Goal: Information Seeking & Learning: Find specific fact

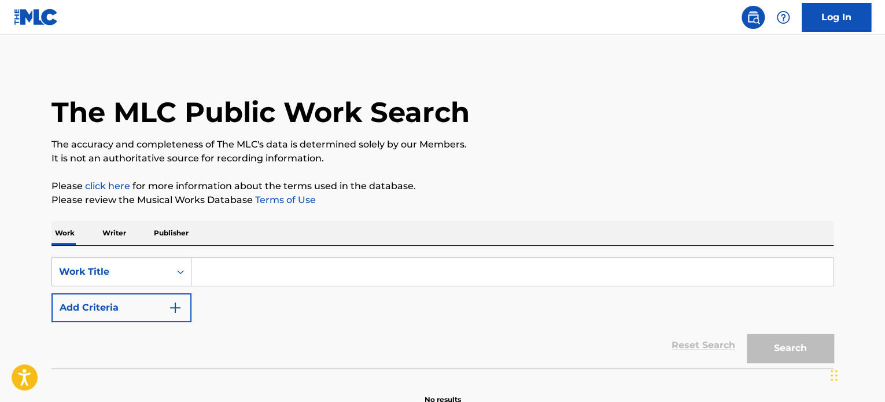
click at [332, 261] on input "Search Form" at bounding box center [511, 272] width 641 height 28
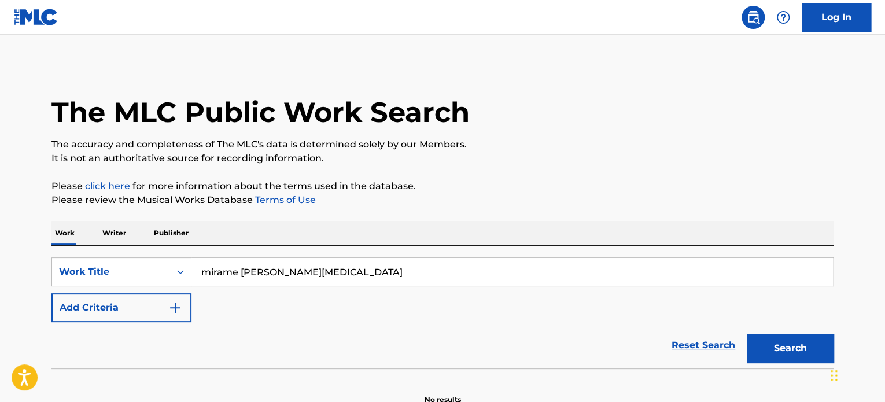
click at [747, 334] on button "Search" at bounding box center [790, 348] width 87 height 29
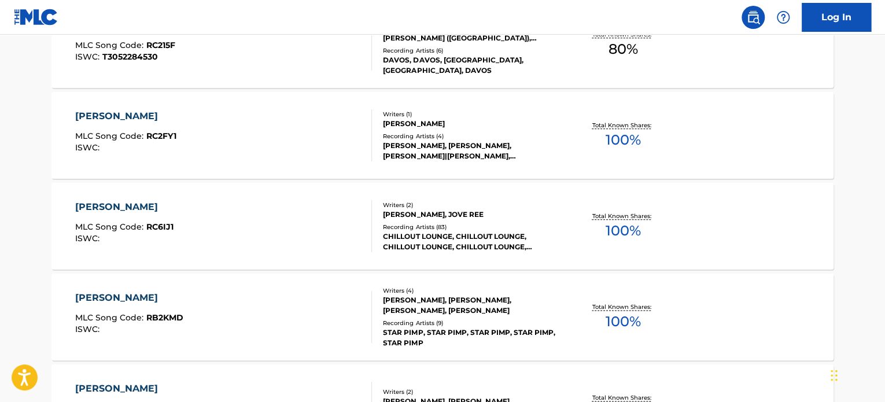
scroll to position [231, 0]
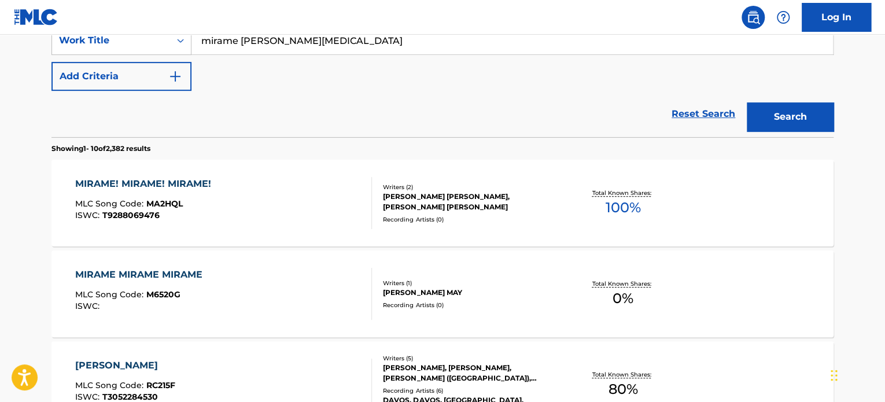
drag, startPoint x: 239, startPoint y: 45, endPoint x: 558, endPoint y: 69, distance: 320.1
click at [558, 69] on div "SearchWithCriteriad7916df5-bbed-48f5-b7d6-27f1f90eba9f Work Title mirame [PERSO…" at bounding box center [442, 58] width 782 height 65
type input "mirame"
click at [747, 102] on button "Search" at bounding box center [790, 116] width 87 height 29
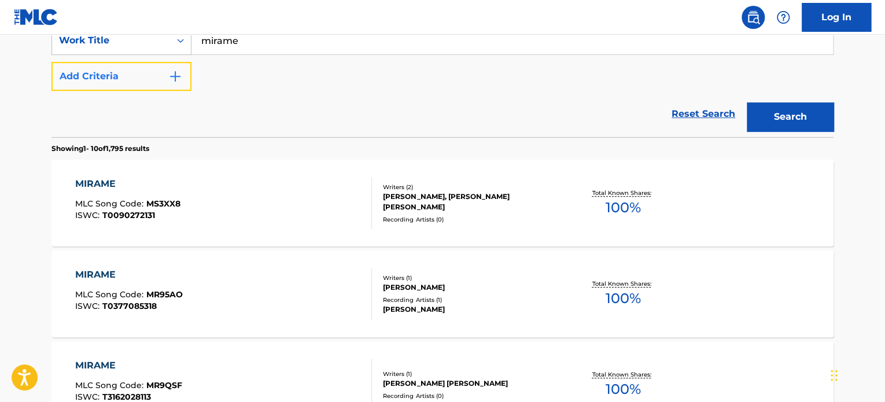
click at [169, 78] on img "Search Form" at bounding box center [175, 76] width 14 height 14
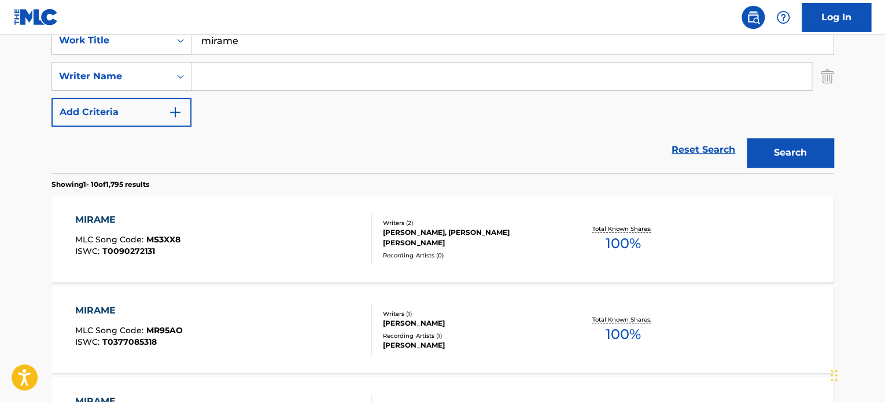
click at [206, 76] on input "Search Form" at bounding box center [501, 76] width 620 height 28
type input "[PERSON_NAME]"
click at [747, 138] on button "Search" at bounding box center [790, 152] width 87 height 29
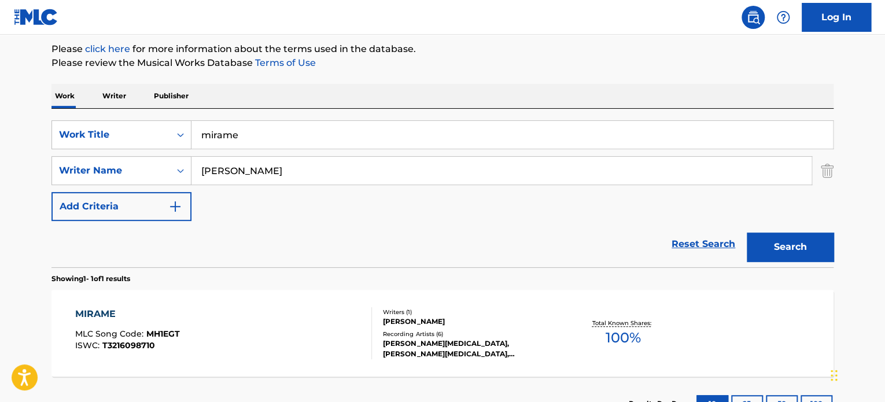
scroll to position [227, 0]
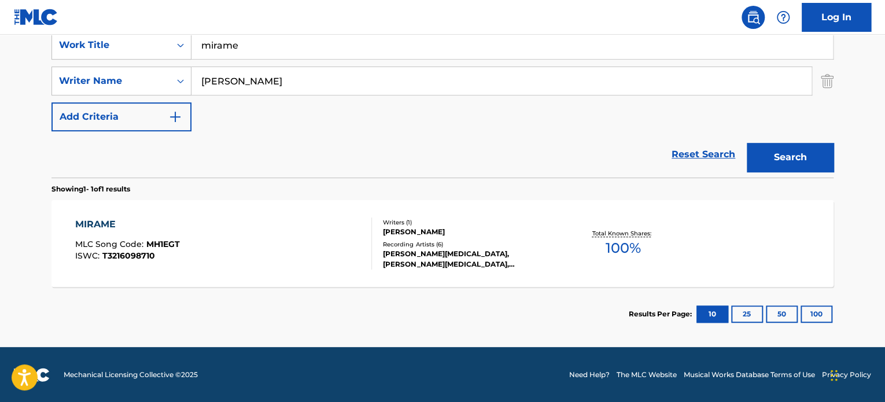
click at [278, 235] on div "MIRAME MLC Song Code : MH1EGT ISWC : T3216098710" at bounding box center [223, 243] width 297 height 52
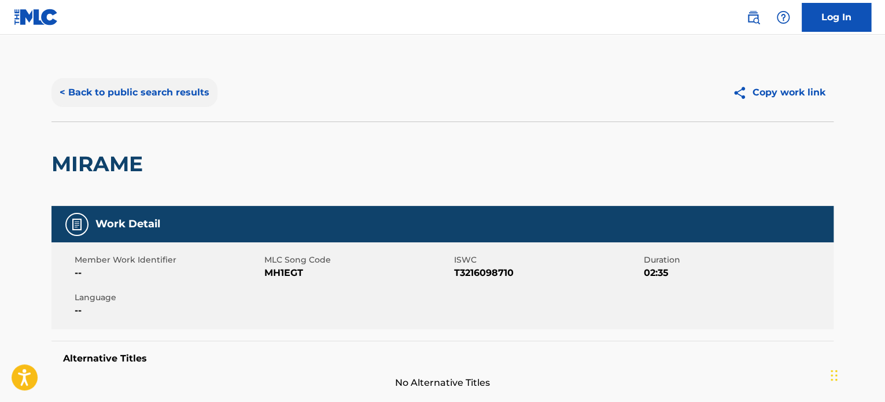
click at [166, 95] on button "< Back to public search results" at bounding box center [134, 92] width 166 height 29
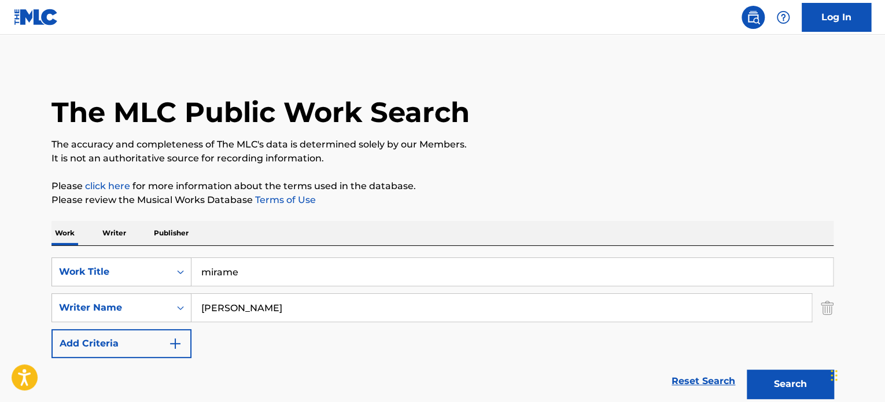
scroll to position [161, 0]
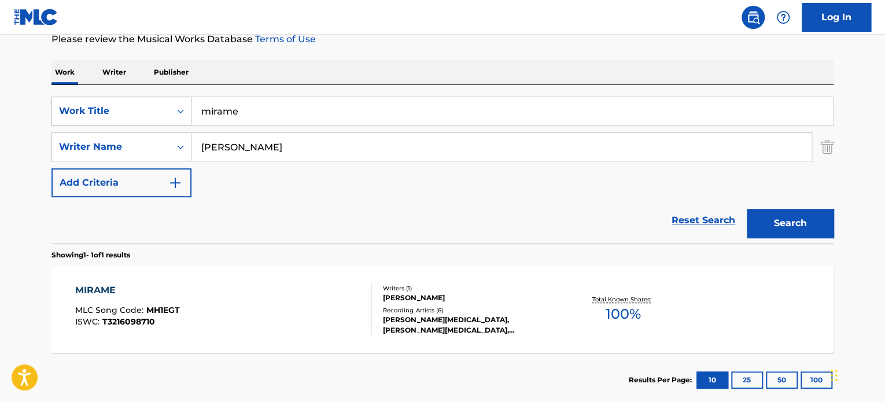
drag, startPoint x: 269, startPoint y: 108, endPoint x: 108, endPoint y: 112, distance: 162.0
click at [108, 112] on div "SearchWithCriteriad7916df5-bbed-48f5-b7d6-27f1f90eba9f Work Title mirame" at bounding box center [442, 111] width 782 height 29
type input "summertime"
type input "[PERSON_NAME]"
click at [747, 209] on button "Search" at bounding box center [790, 223] width 87 height 29
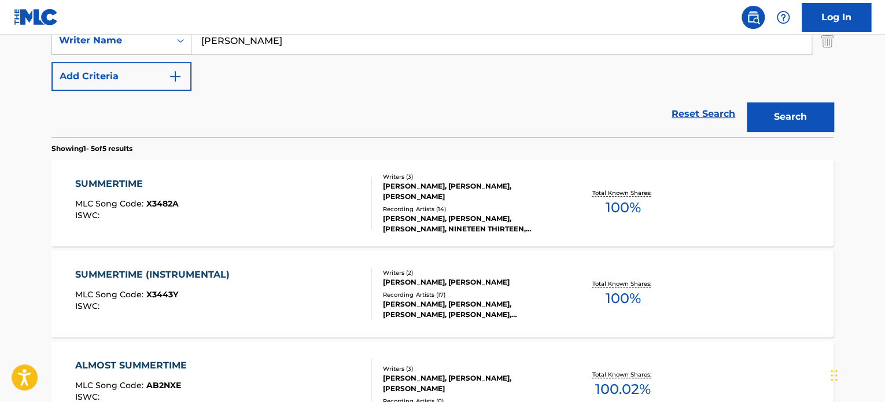
scroll to position [276, 0]
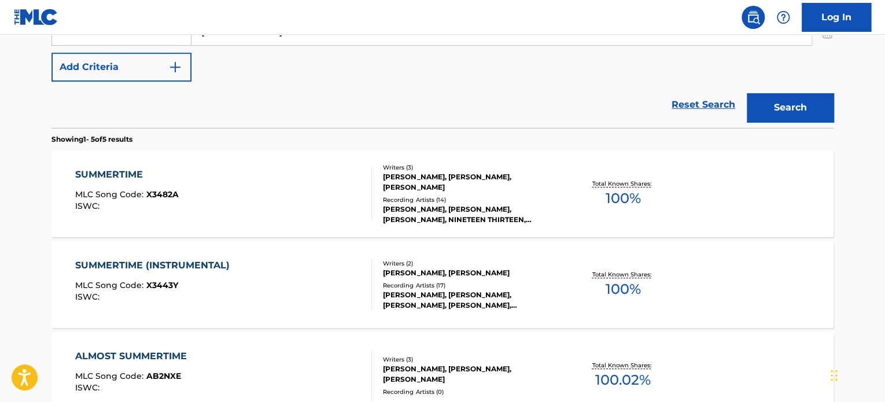
click at [311, 198] on div "SUMMERTIME MLC Song Code : X3482A ISWC :" at bounding box center [223, 194] width 297 height 52
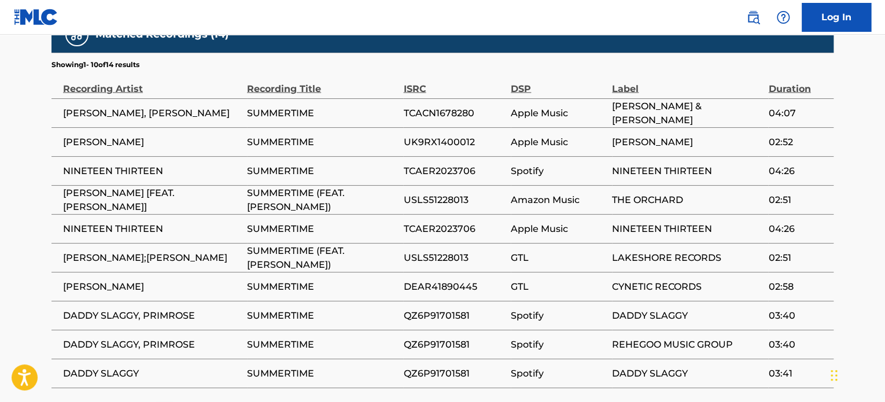
scroll to position [1099, 0]
